Goal: Check status: Check status

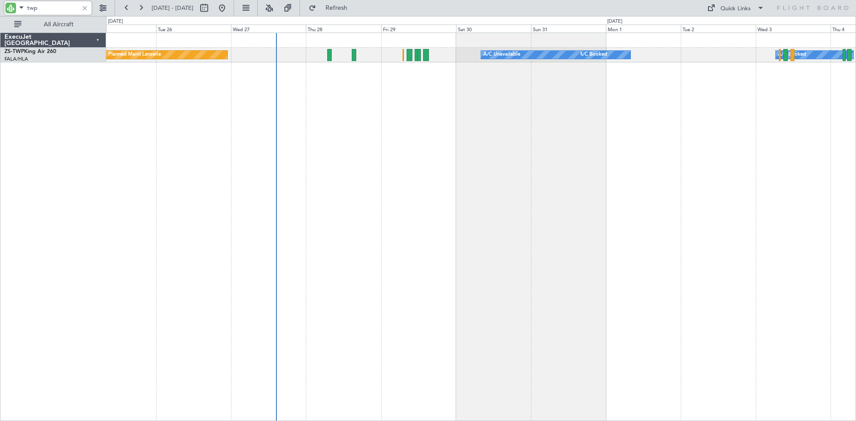
click at [448, 146] on div "Planned Maint Lanseria A/C Booked A/C Booked A/C Unavailable A/C Booked A/C Boo…" at bounding box center [481, 227] width 750 height 389
type input "t"
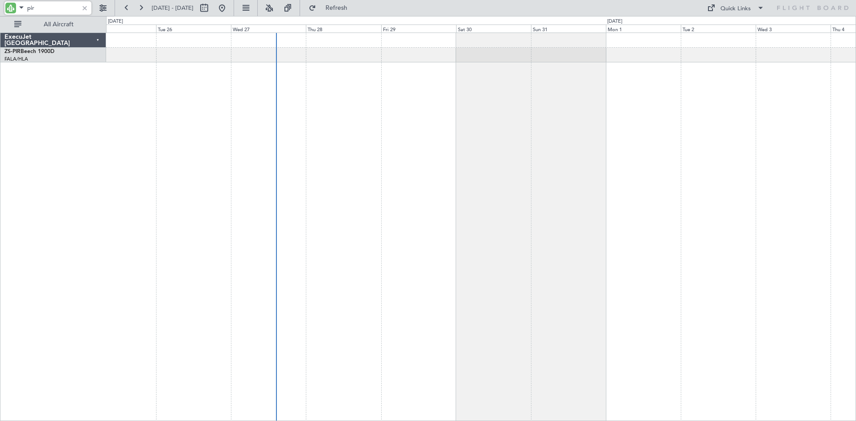
click at [229, 6] on button at bounding box center [222, 8] width 14 height 14
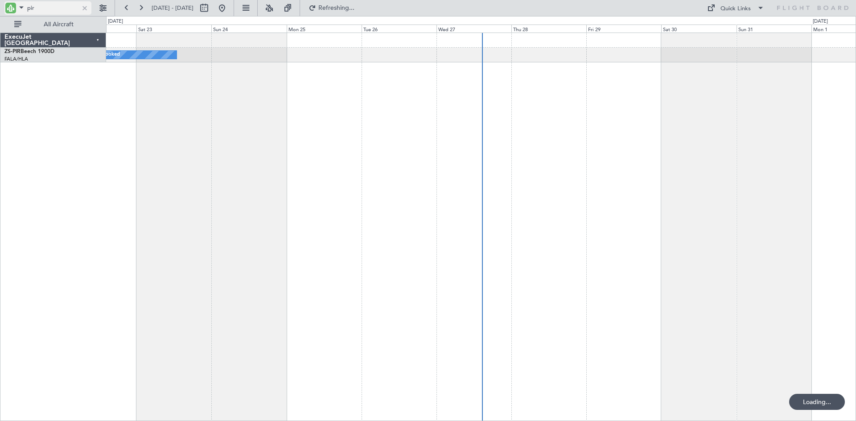
click at [56, 5] on input "pir" at bounding box center [52, 7] width 51 height 13
type input "p"
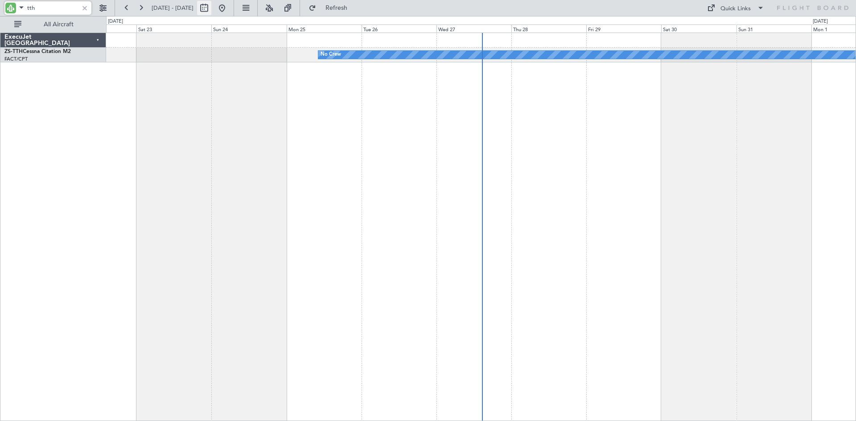
type input "tth"
click at [211, 10] on button at bounding box center [204, 8] width 14 height 14
select select "8"
select select "2025"
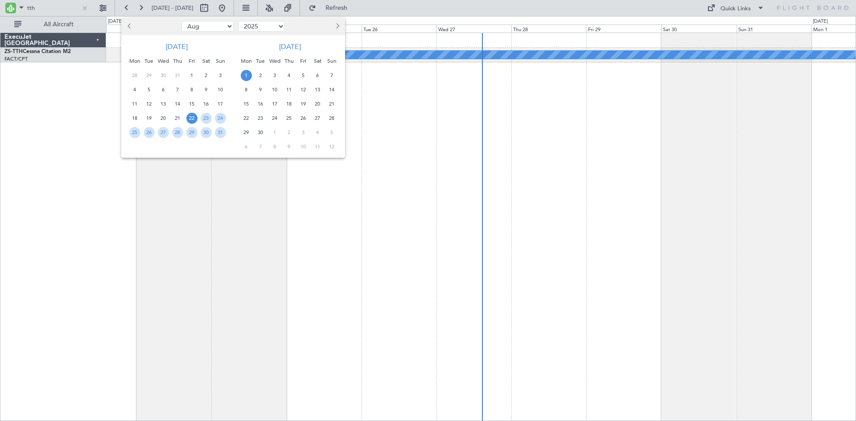
click at [339, 25] on button "Next month" at bounding box center [337, 26] width 10 height 14
click at [331, 89] on span "14" at bounding box center [331, 89] width 11 height 11
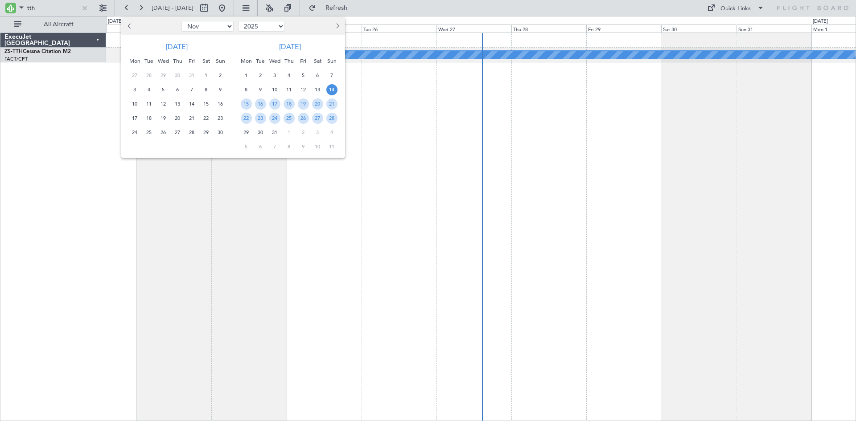
click at [331, 89] on span "14" at bounding box center [331, 89] width 11 height 11
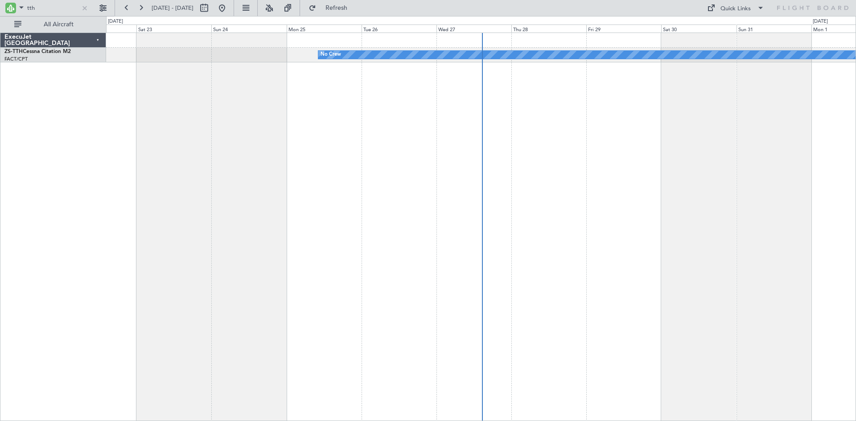
select select "12"
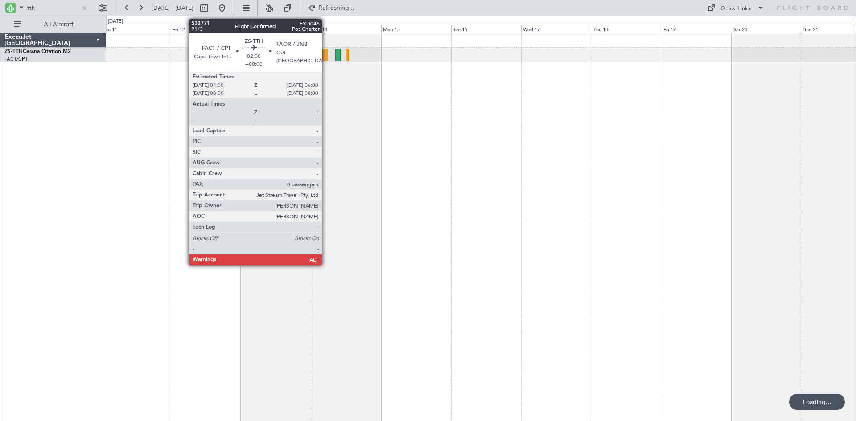
click at [326, 53] on div at bounding box center [325, 55] width 6 height 12
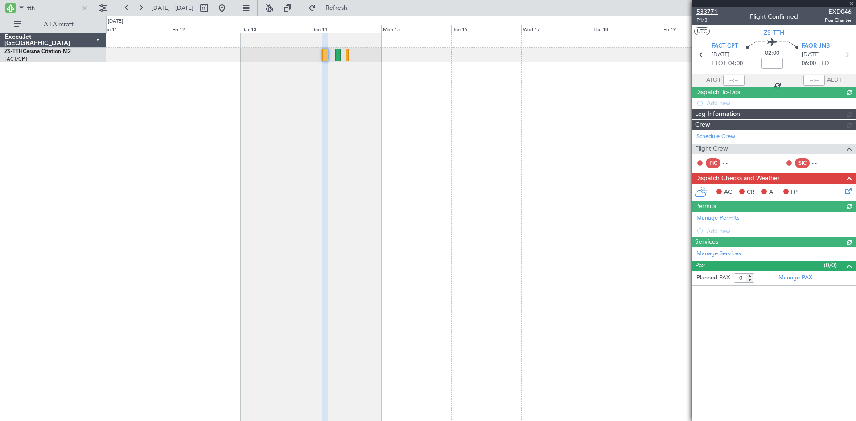
click at [709, 10] on span "533771" at bounding box center [706, 11] width 21 height 9
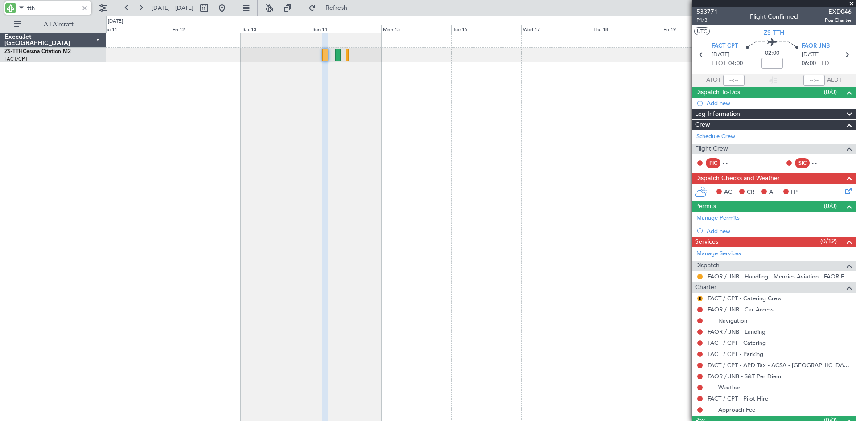
click at [55, 7] on input "tth" at bounding box center [52, 7] width 51 height 13
type input "t"
type input "twp"
click at [229, 11] on button at bounding box center [222, 8] width 14 height 14
